Goal: Task Accomplishment & Management: Use online tool/utility

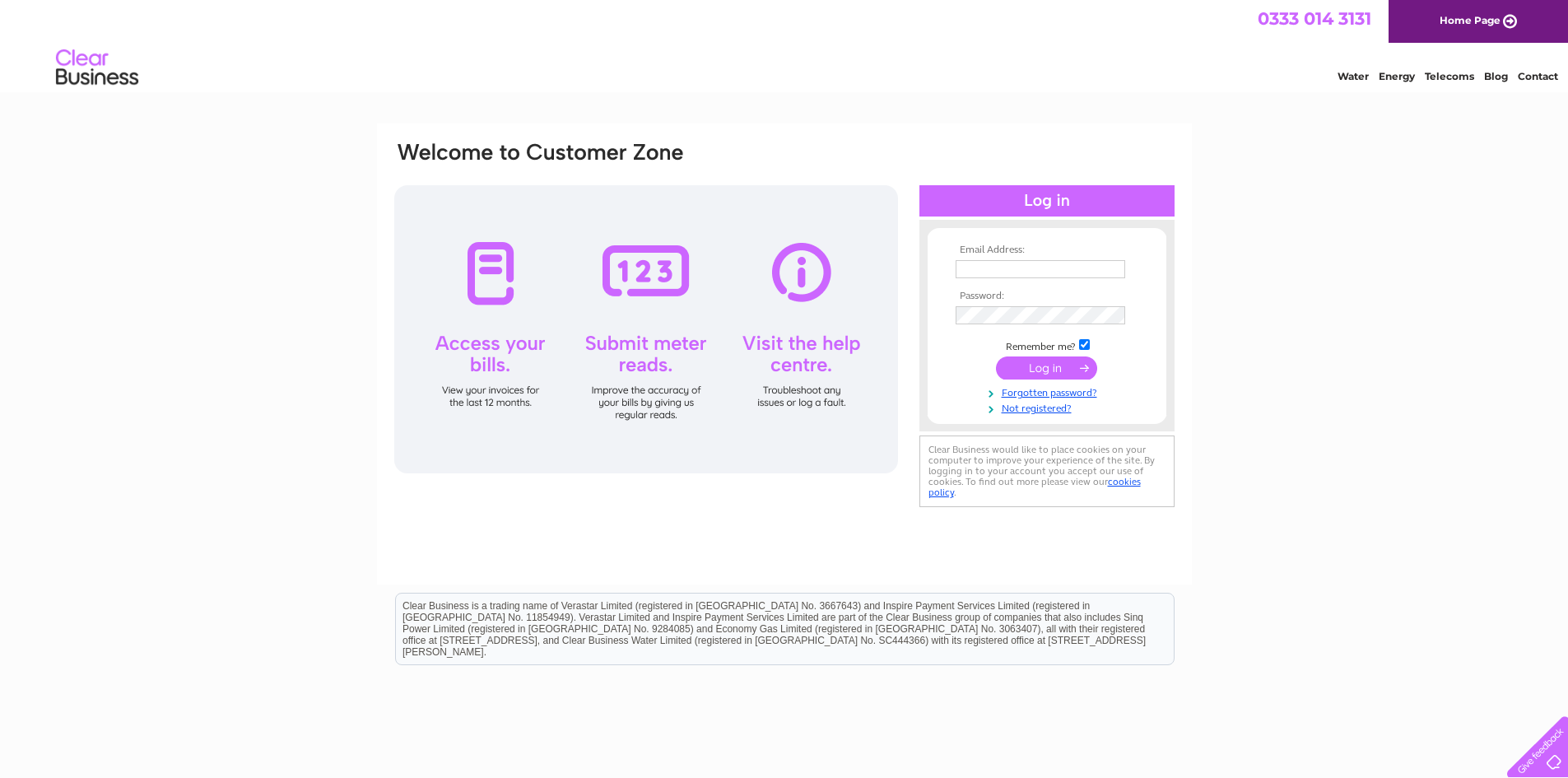
type input "[EMAIL_ADDRESS][DOMAIN_NAME]"
click at [1065, 368] on input "submit" at bounding box center [1046, 368] width 101 height 23
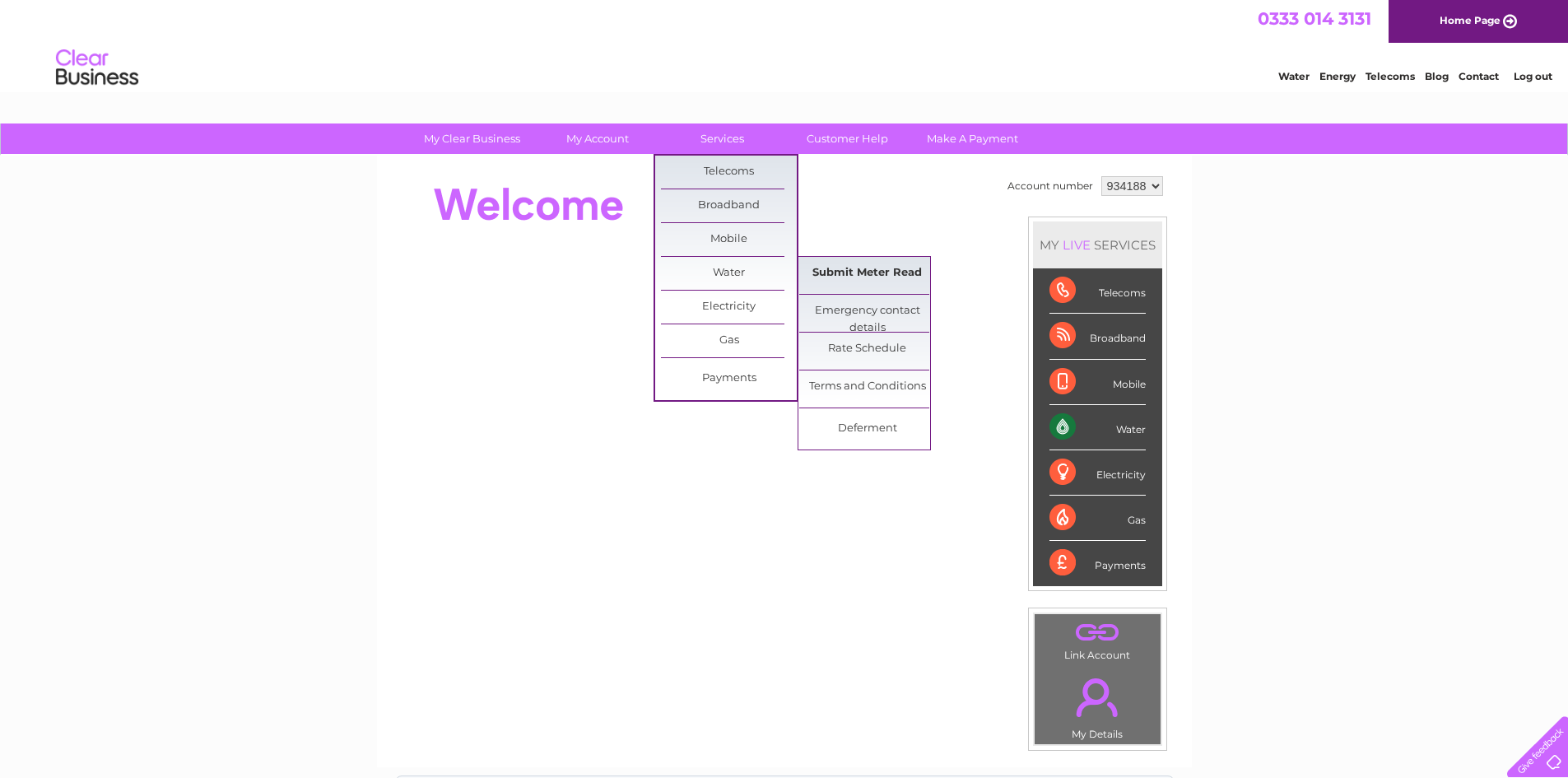
click at [839, 267] on link "Submit Meter Read" at bounding box center [866, 274] width 136 height 33
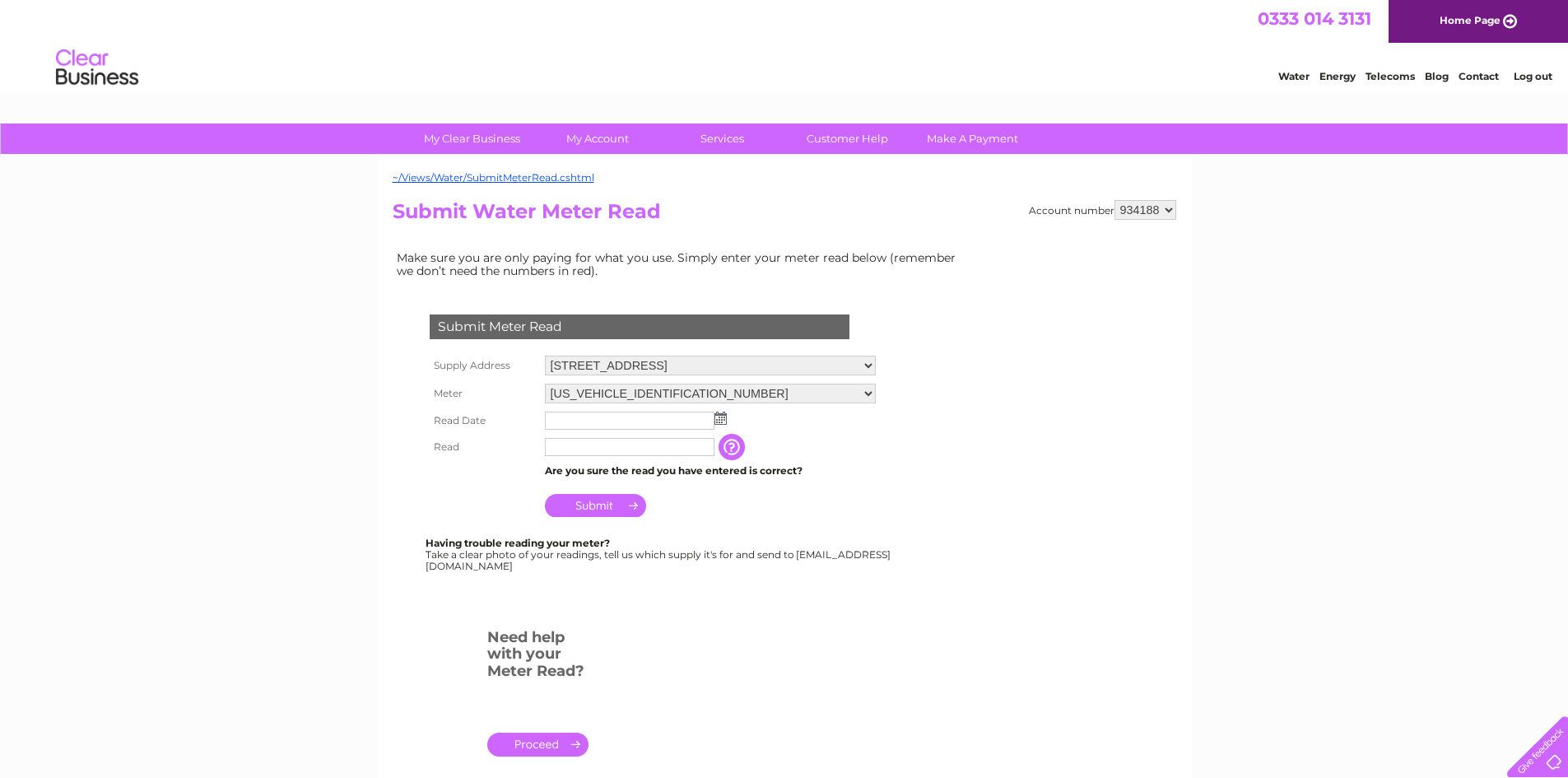
click at [721, 422] on img at bounding box center [721, 418] width 12 height 13
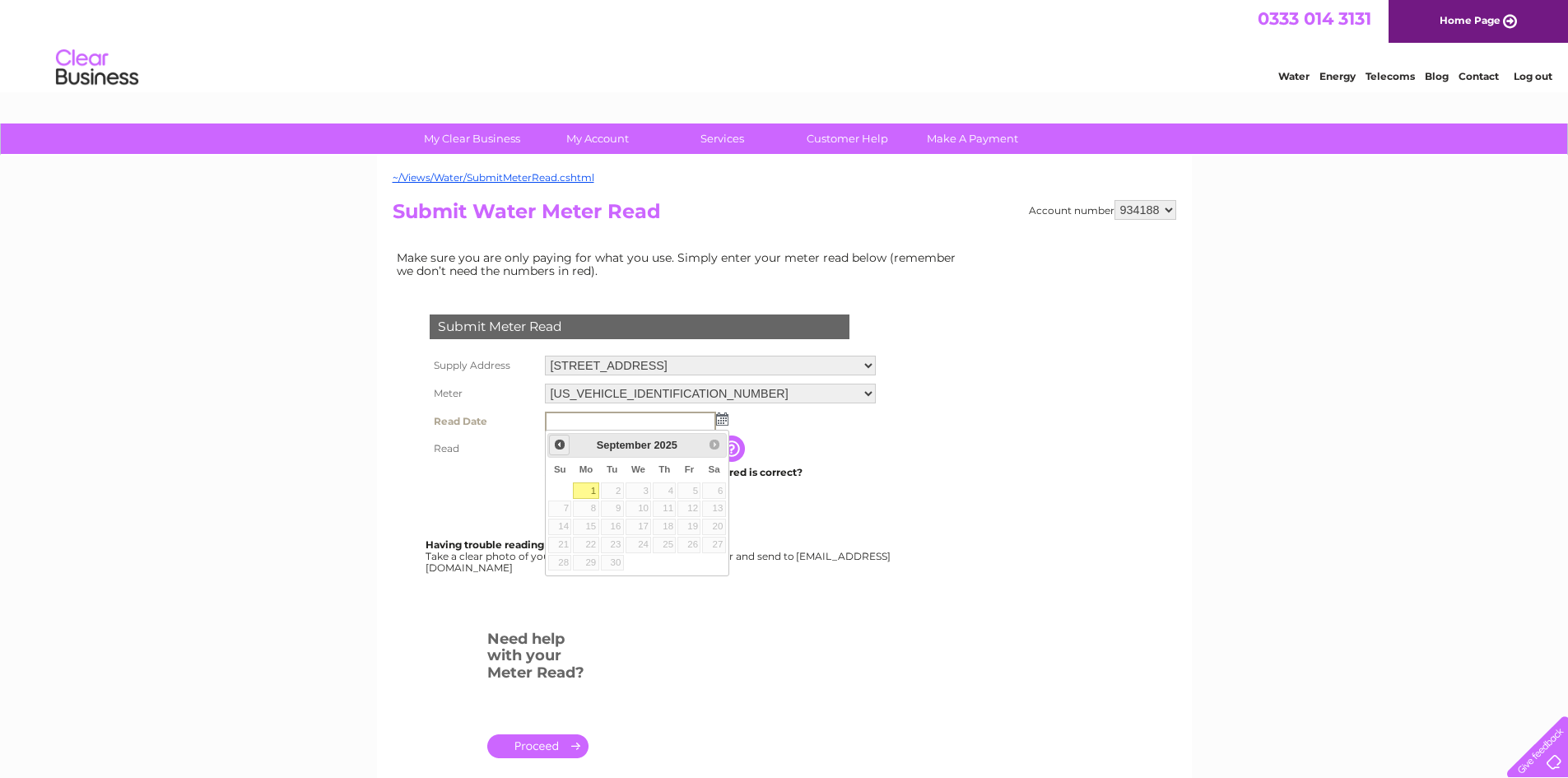
click at [558, 445] on span "Prev" at bounding box center [559, 444] width 13 height 13
click at [566, 580] on link "31" at bounding box center [559, 580] width 23 height 17
type input "2025/08/31"
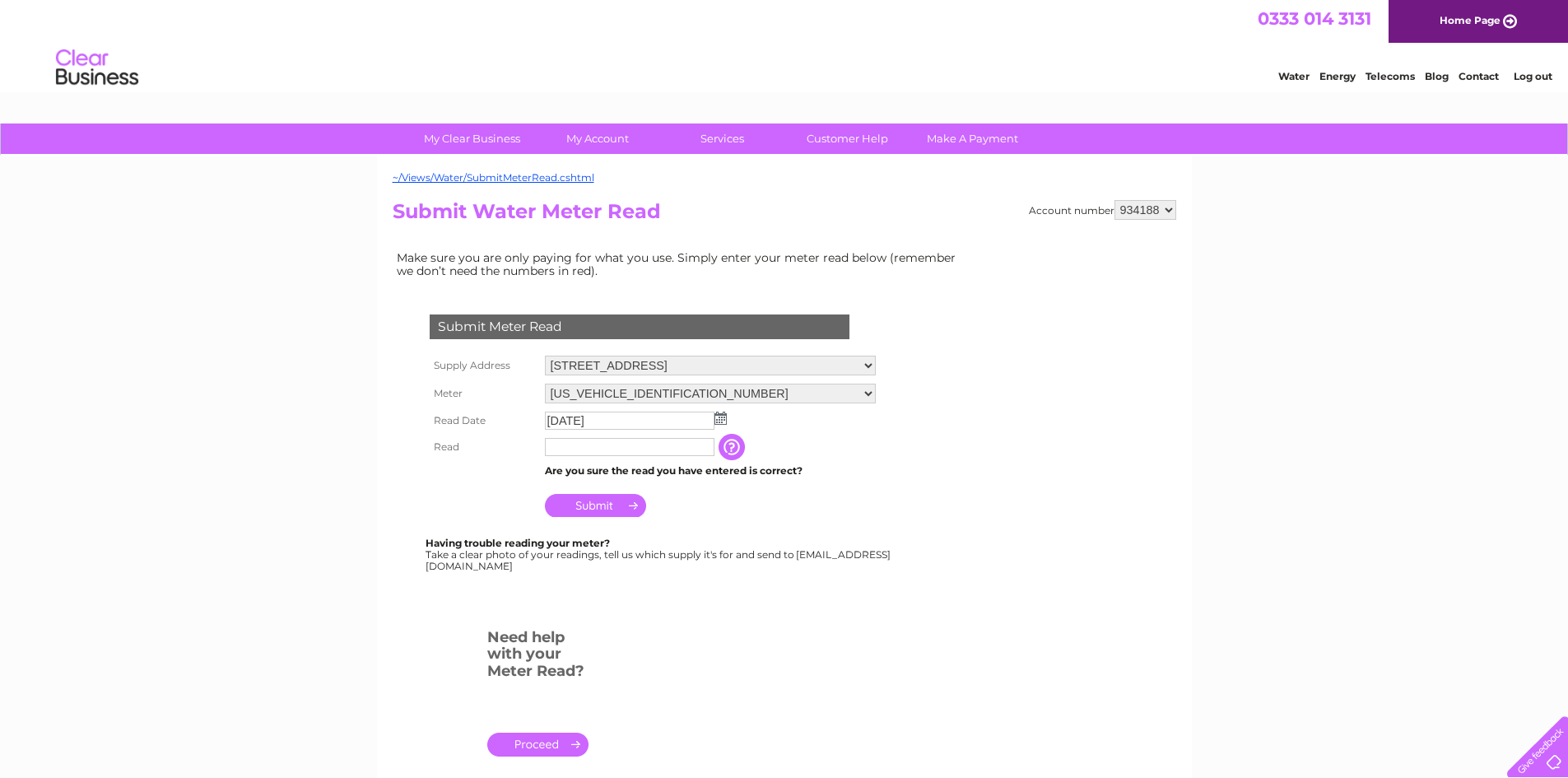
click at [650, 445] on input "text" at bounding box center [629, 446] width 169 height 18
type input "4039"
click at [607, 503] on input "Submit" at bounding box center [595, 505] width 101 height 23
